Goal: Task Accomplishment & Management: Manage account settings

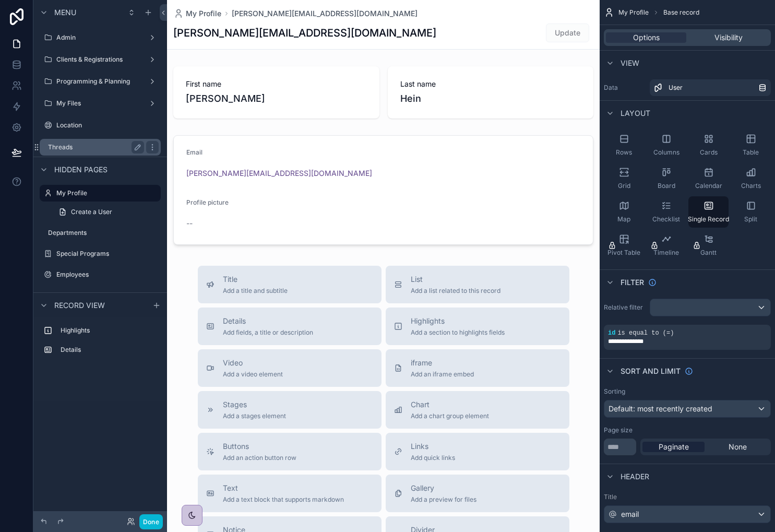
click at [91, 143] on label "Threads" at bounding box center [94, 147] width 92 height 8
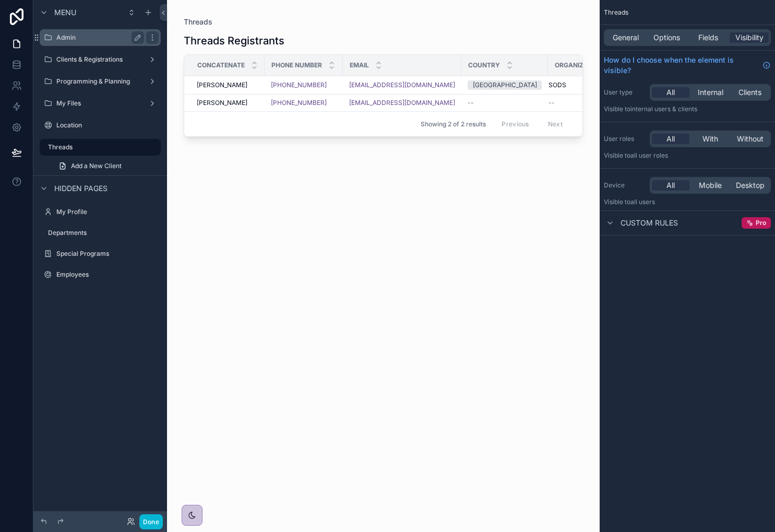
click at [105, 40] on label "Admin" at bounding box center [98, 37] width 84 height 8
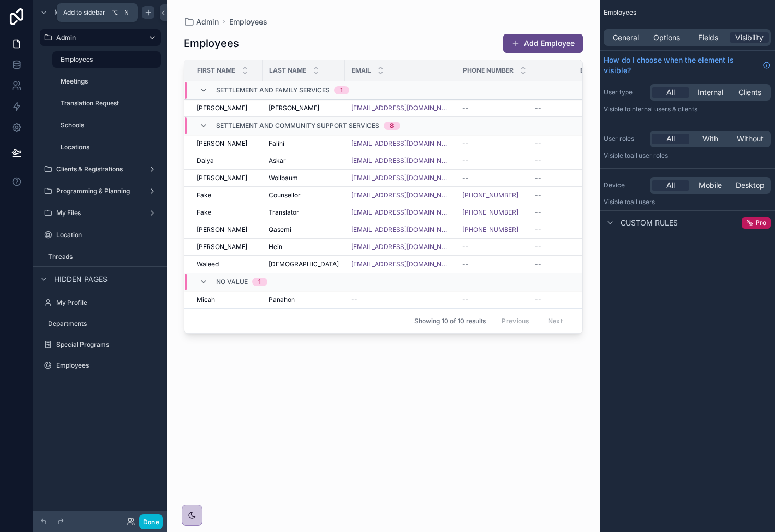
click at [152, 13] on div "scrollable content" at bounding box center [148, 12] width 13 height 13
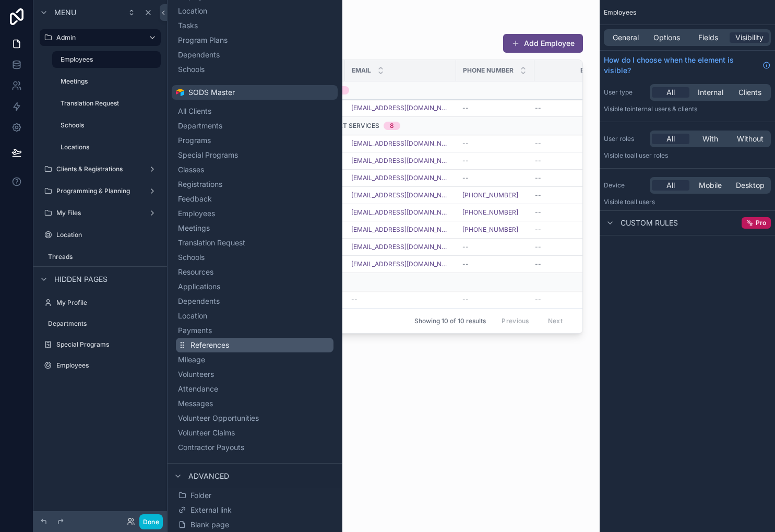
scroll to position [228, 0]
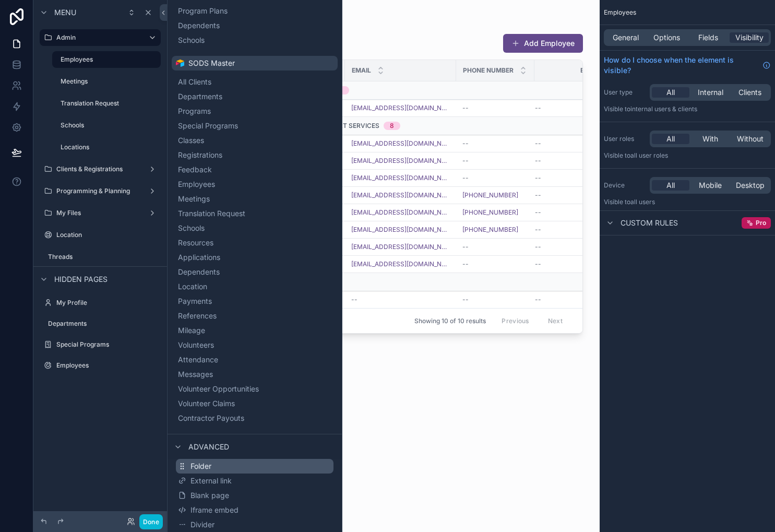
click at [220, 464] on button "Folder" at bounding box center [255, 466] width 158 height 15
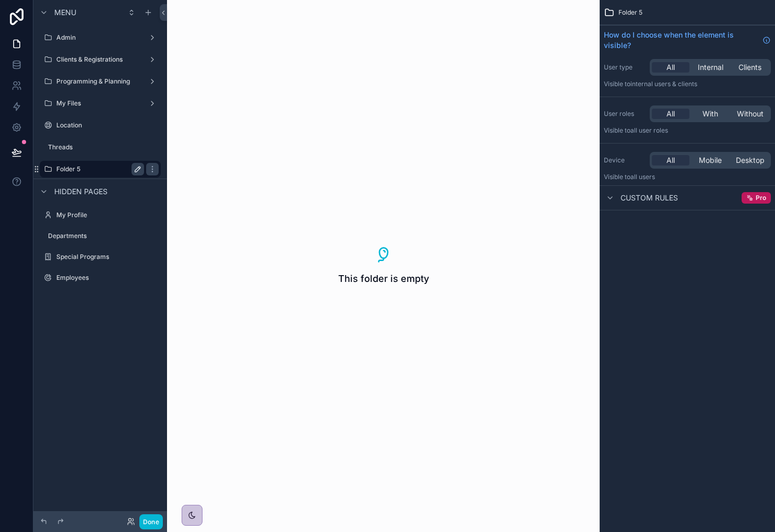
click at [135, 166] on icon "scrollable content" at bounding box center [138, 169] width 8 height 8
click at [92, 165] on input "********" at bounding box center [91, 169] width 71 height 13
type input "*******"
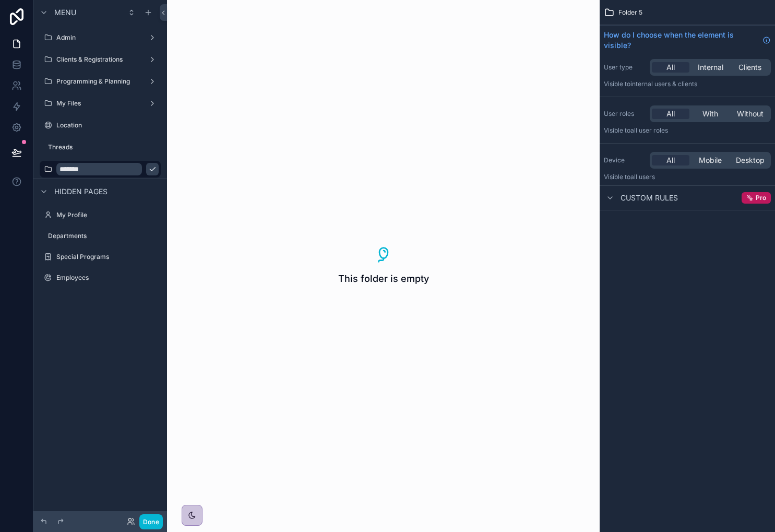
click at [150, 170] on icon "scrollable content" at bounding box center [152, 170] width 5 height 4
click at [147, 10] on icon "scrollable content" at bounding box center [148, 12] width 8 height 8
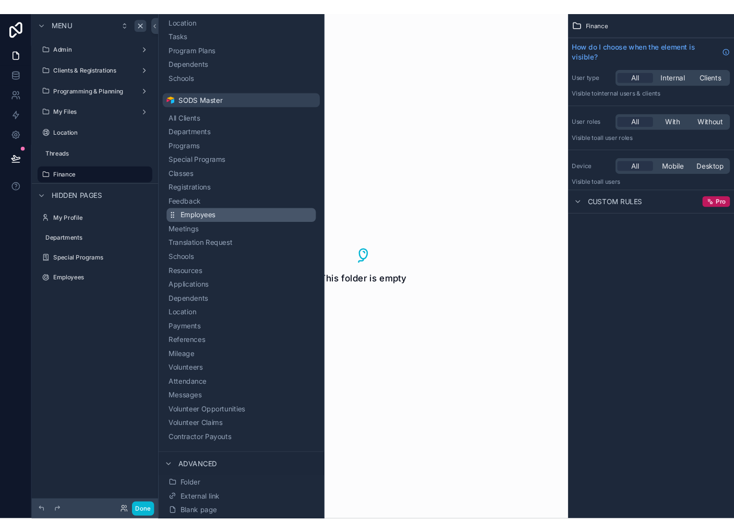
scroll to position [228, 0]
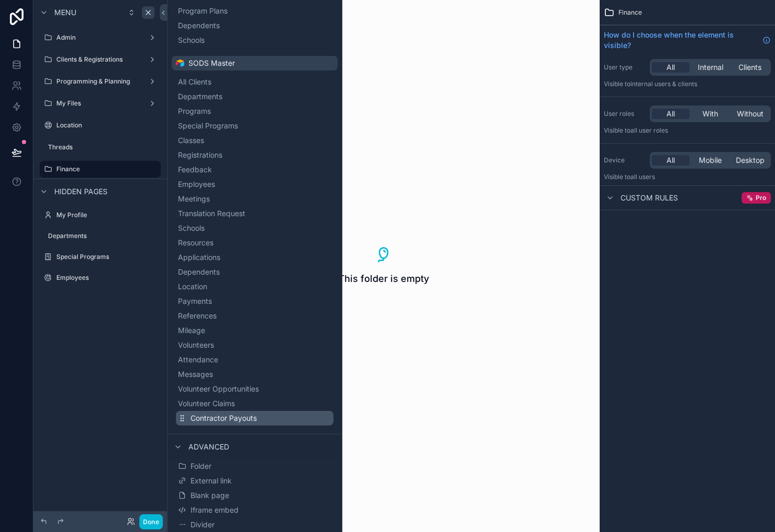
click at [255, 420] on span "Contractor Payouts" at bounding box center [223, 418] width 66 height 10
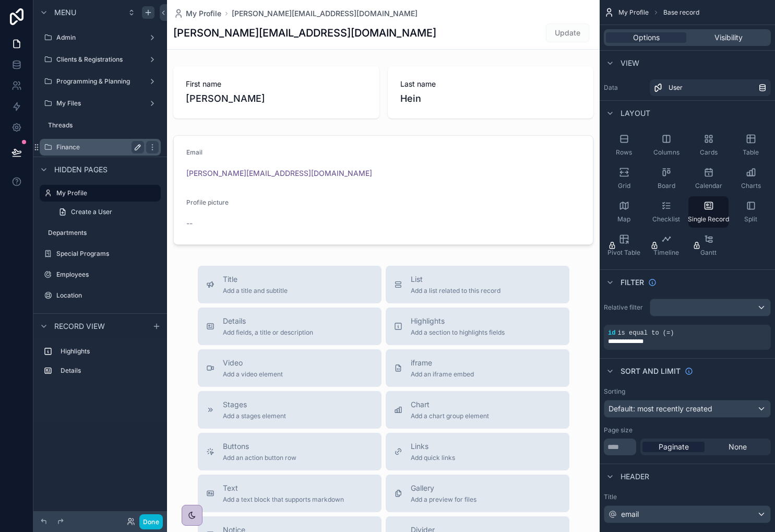
click at [80, 147] on label "Finance" at bounding box center [98, 147] width 84 height 8
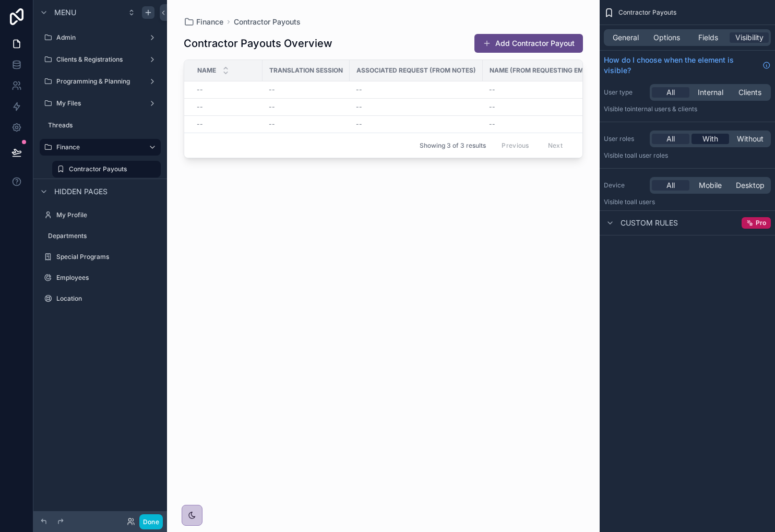
click at [709, 140] on span "With" at bounding box center [710, 139] width 16 height 10
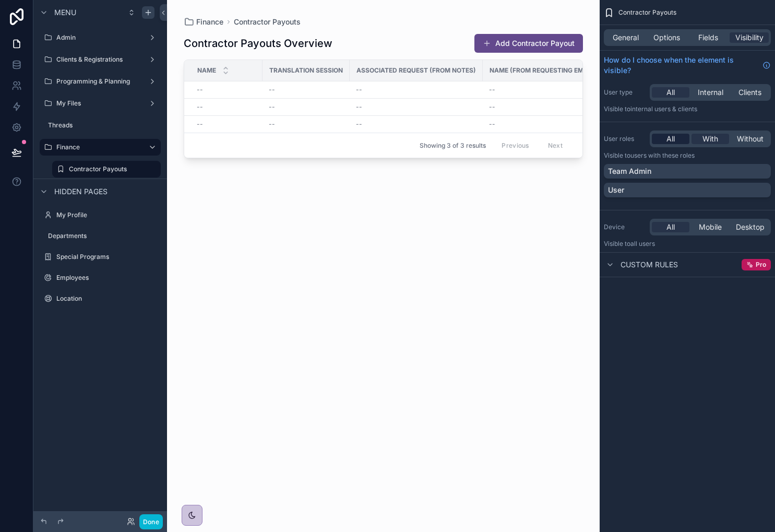
click at [680, 143] on div "All" at bounding box center [671, 139] width 38 height 10
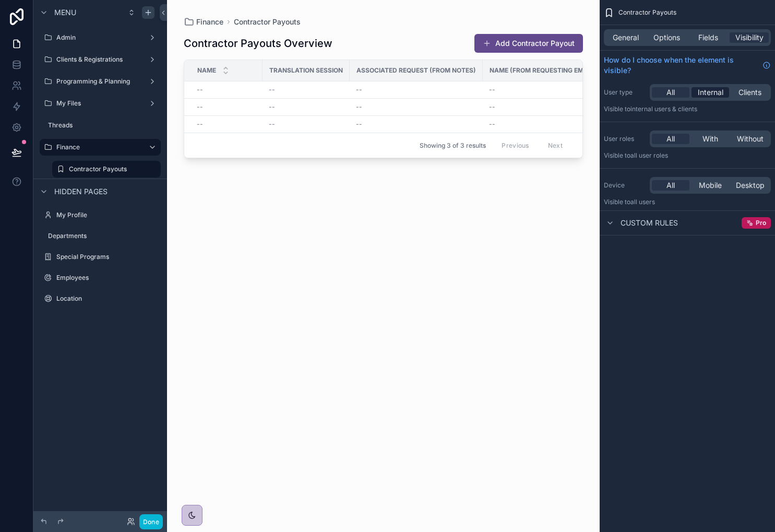
click at [725, 94] on div "Internal" at bounding box center [710, 92] width 38 height 10
click at [713, 138] on span "With" at bounding box center [710, 139] width 16 height 10
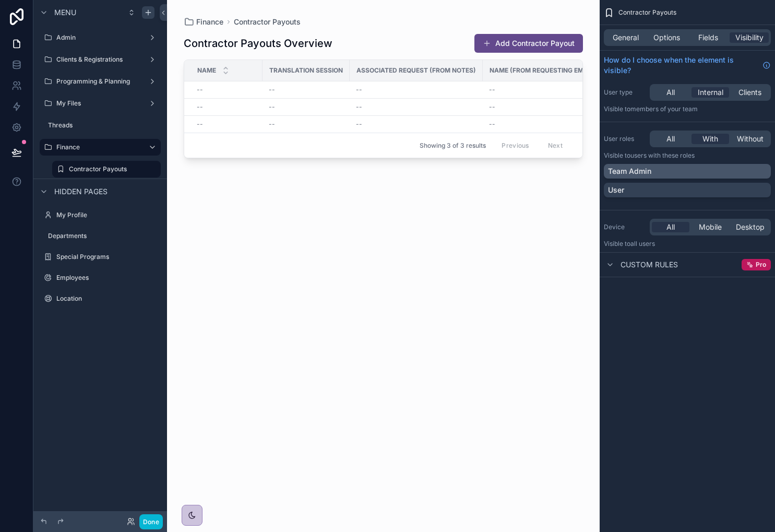
click at [692, 177] on div "Team Admin" at bounding box center [687, 171] width 167 height 15
click at [723, 32] on div "Fields" at bounding box center [707, 37] width 39 height 10
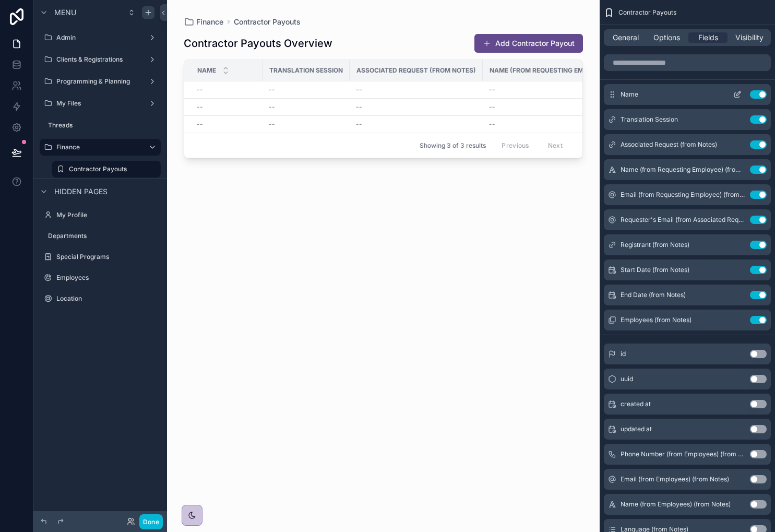
click at [760, 92] on button "Use setting" at bounding box center [758, 94] width 17 height 8
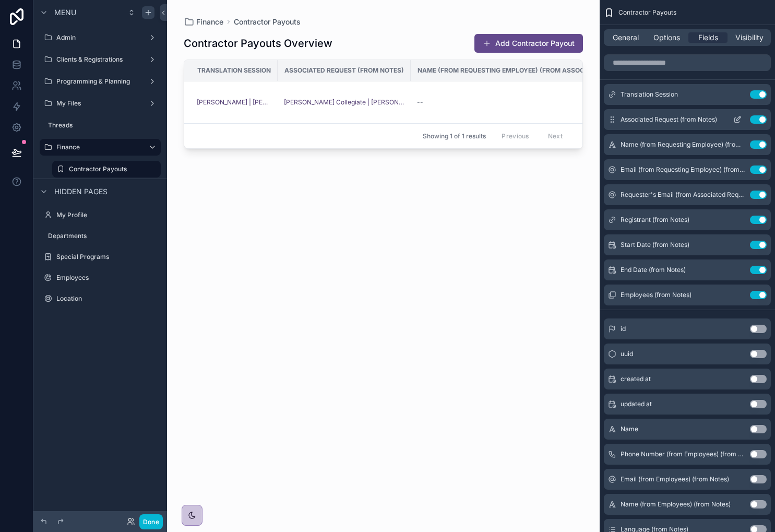
click at [755, 118] on button "Use setting" at bounding box center [758, 119] width 17 height 8
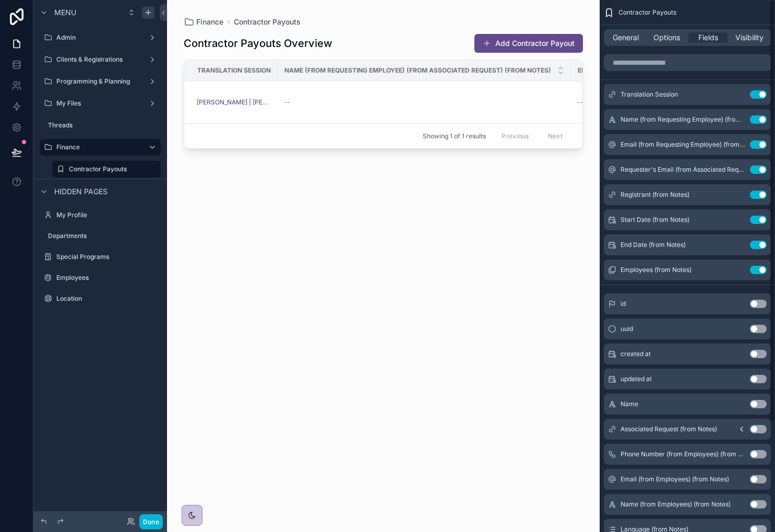
click at [755, 118] on button "Use setting" at bounding box center [758, 119] width 17 height 8
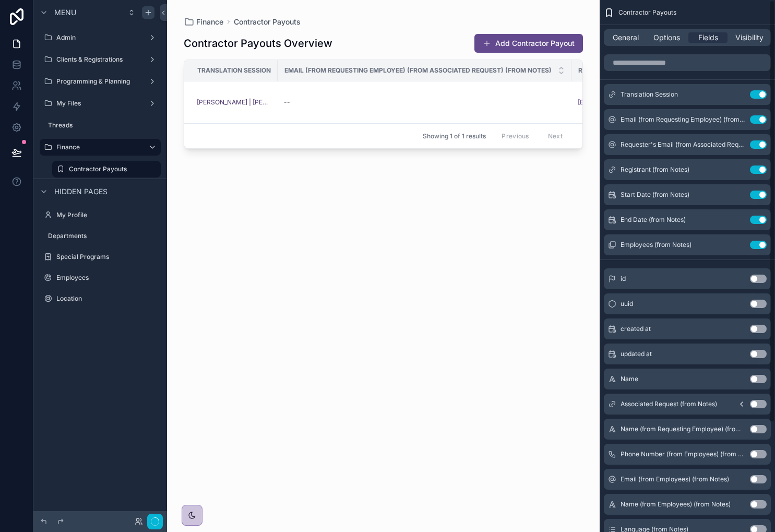
click at [755, 118] on button "Use setting" at bounding box center [758, 119] width 17 height 8
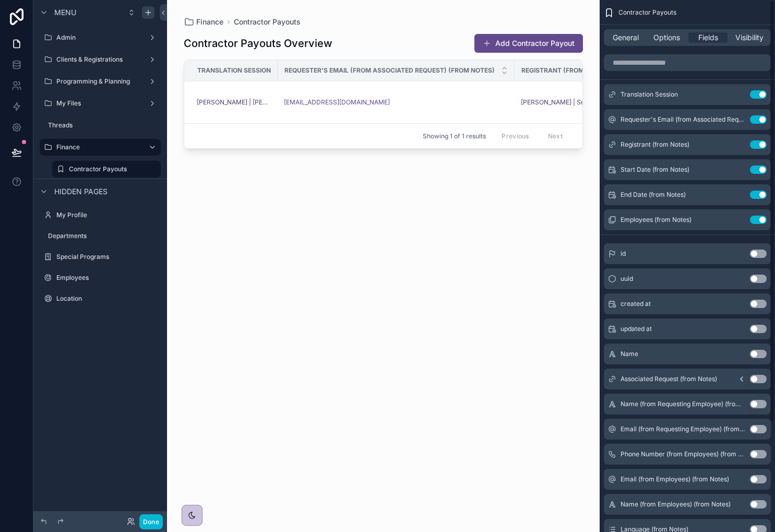
click at [755, 118] on button "Use setting" at bounding box center [758, 119] width 17 height 8
